Goal: Task Accomplishment & Management: Use online tool/utility

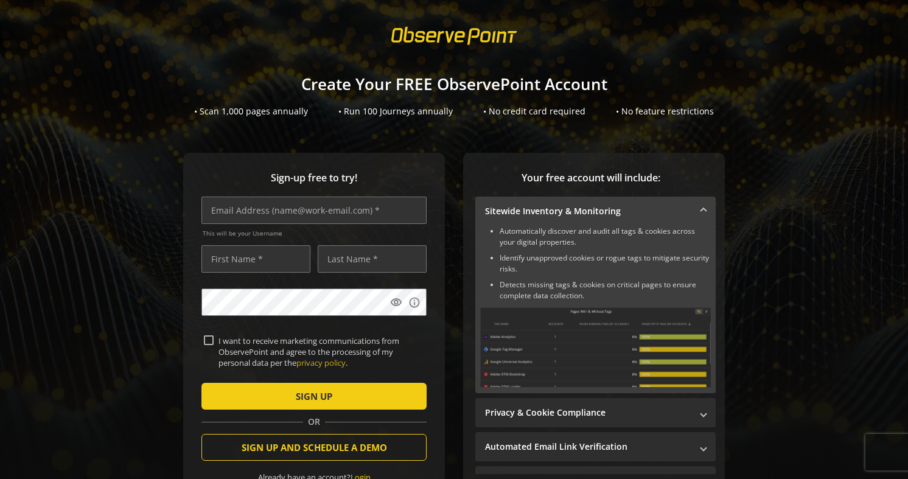
scroll to position [17, 0]
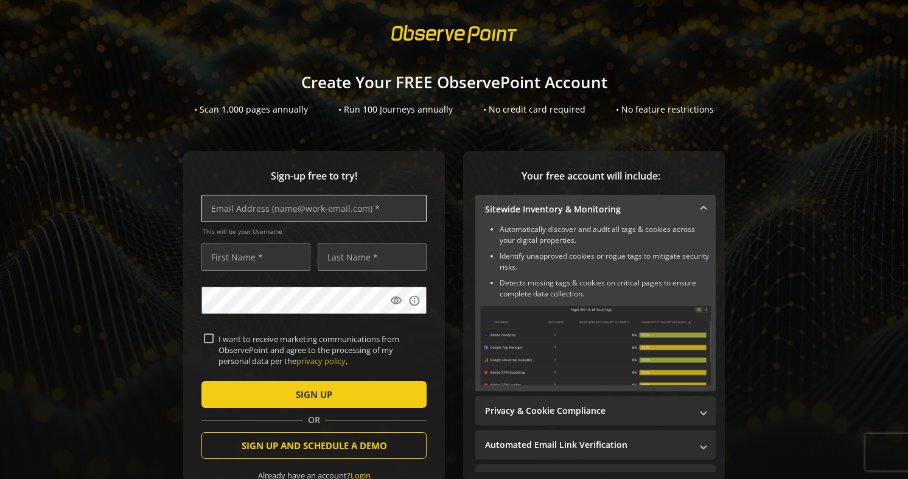
click at [322, 215] on input "text" at bounding box center [313, 208] width 225 height 27
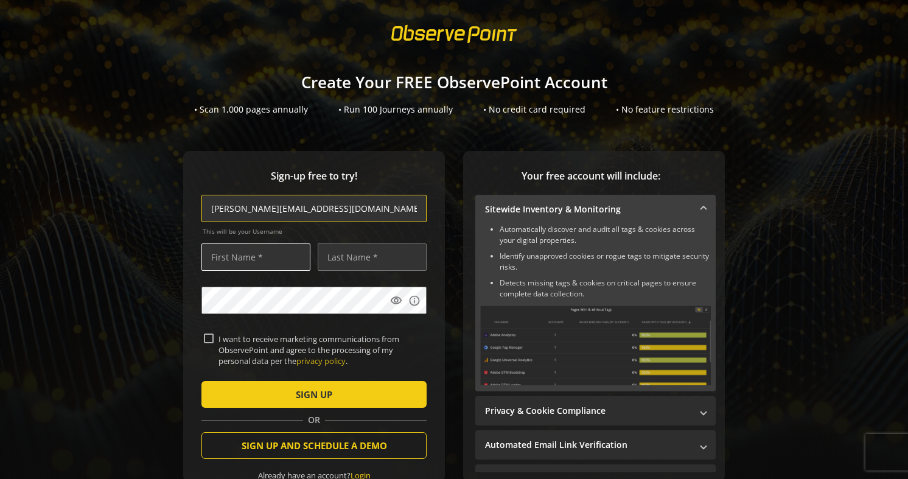
type input "[PERSON_NAME][EMAIL_ADDRESS][DOMAIN_NAME]"
click at [277, 260] on input "text" at bounding box center [255, 256] width 109 height 27
type input "[PERSON_NAME]"
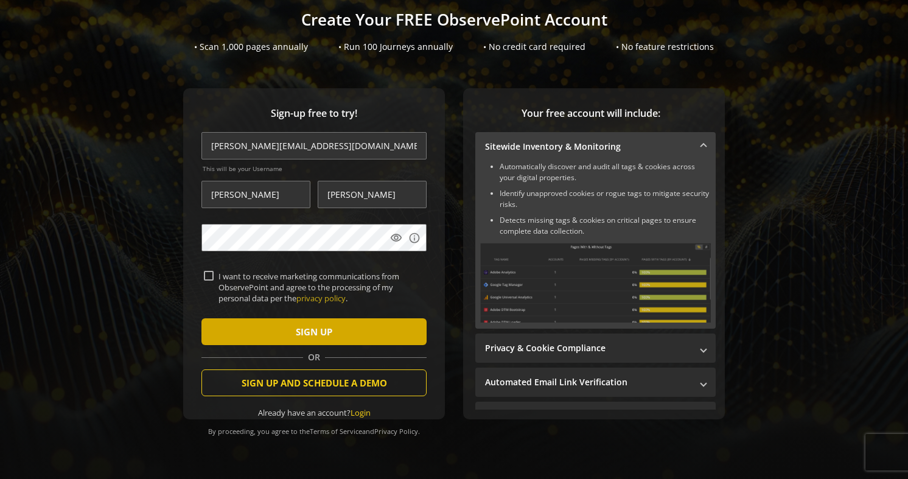
scroll to position [83, 0]
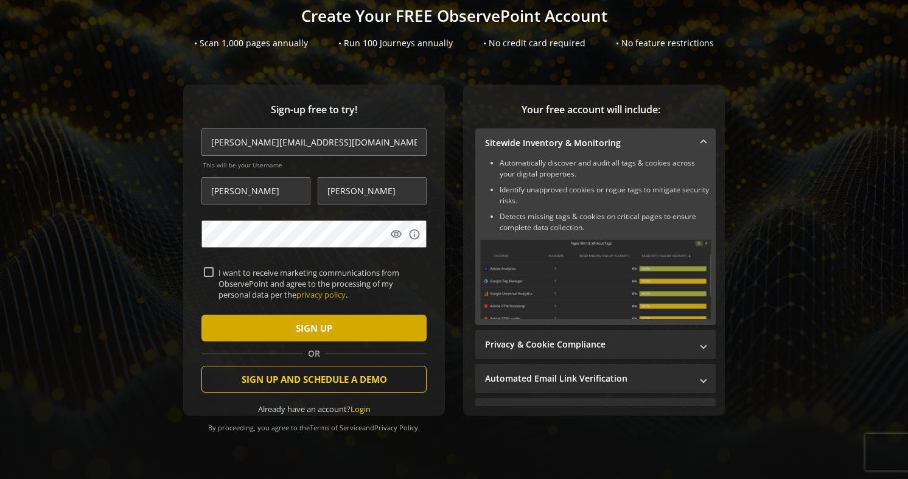
click at [243, 331] on span "submit" at bounding box center [313, 327] width 225 height 29
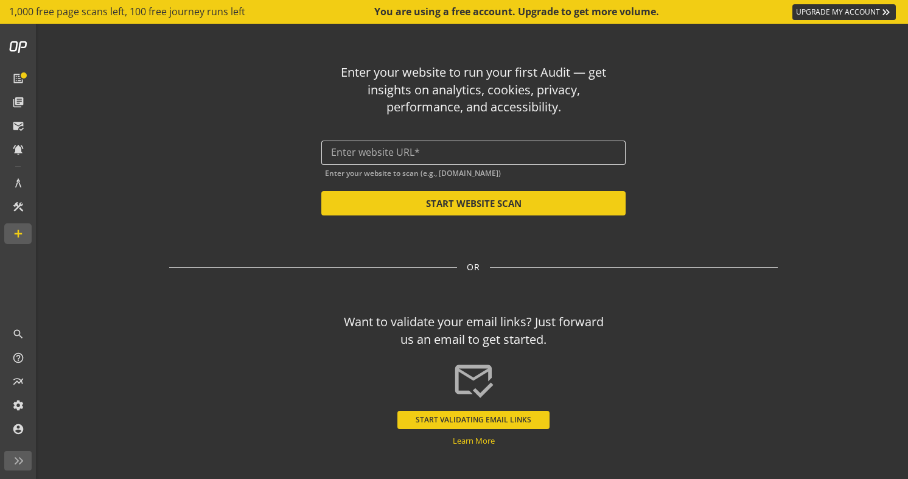
click at [400, 154] on input "text" at bounding box center [473, 153] width 285 height 12
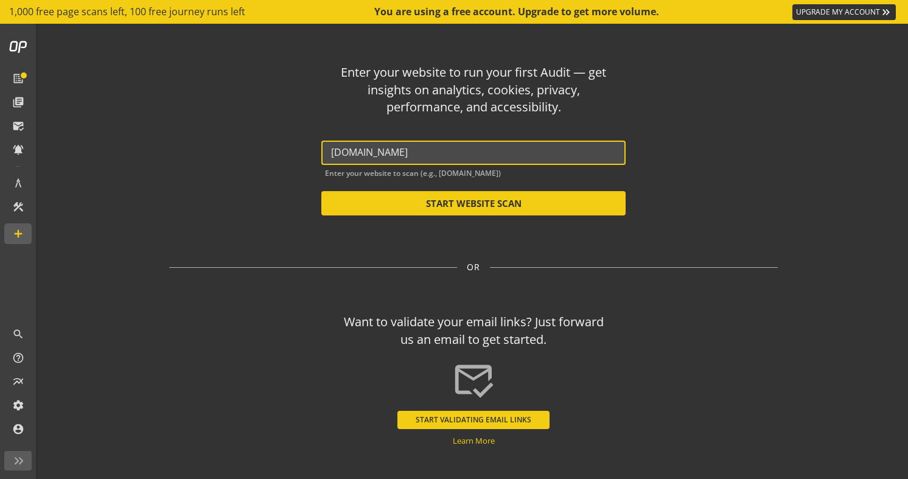
drag, startPoint x: 426, startPoint y: 151, endPoint x: 370, endPoint y: 142, distance: 56.0
click at [317, 144] on div "Enter your website to run your first Audit — get insights on analytics, cookies…" at bounding box center [473, 134] width 608 height 161
paste input "[URL][DOMAIN_NAME]"
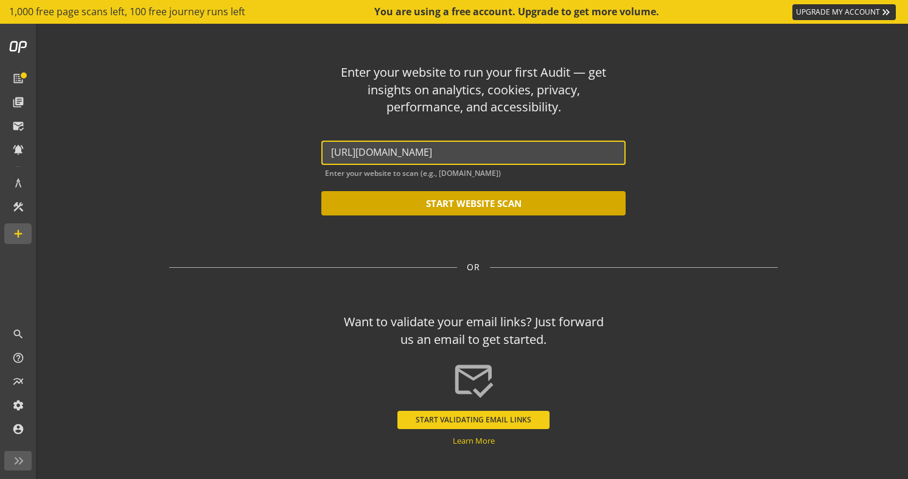
type input "[URL][DOMAIN_NAME]"
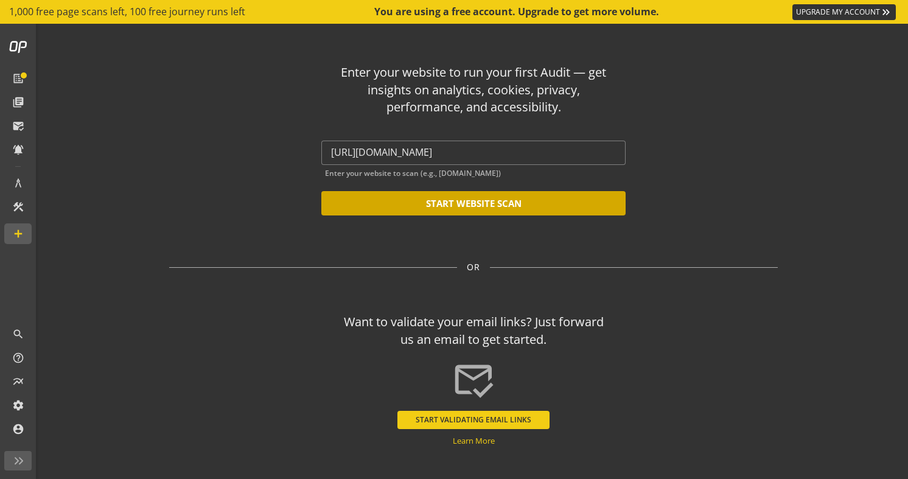
click at [492, 200] on button "START WEBSITE SCAN" at bounding box center [473, 203] width 304 height 24
click at [473, 201] on button "START WEBSITE SCAN" at bounding box center [473, 203] width 304 height 24
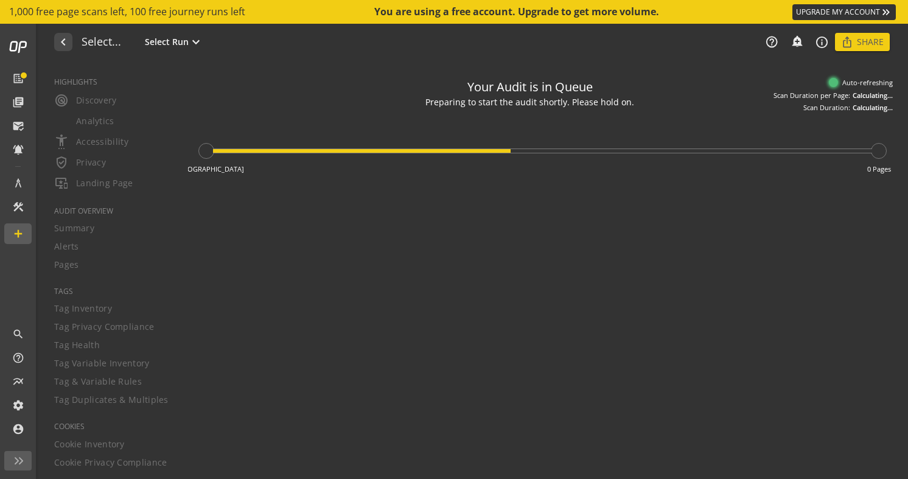
type textarea "Notes can include: -a description of what this audit is validating -changes in …"
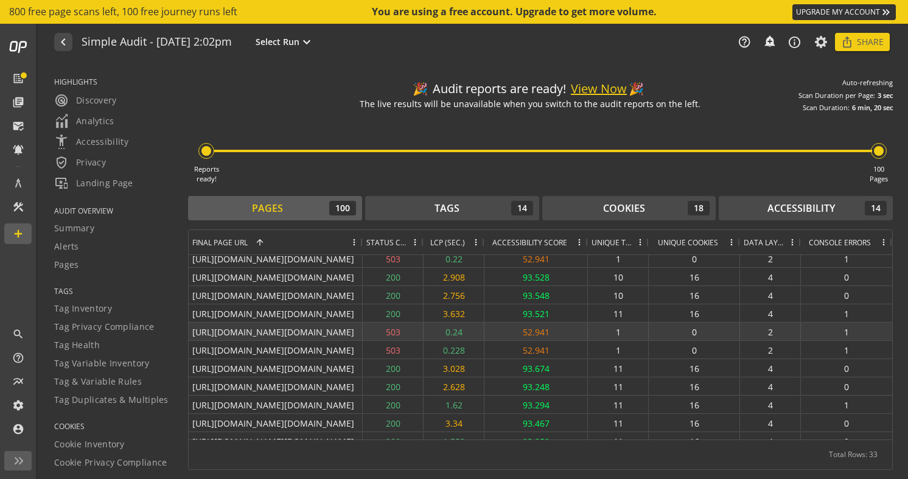
scroll to position [353, 0]
